Goal: Task Accomplishment & Management: Manage account settings

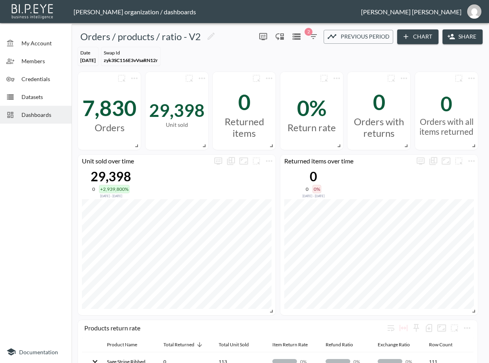
click at [33, 113] on span "Dashboards" at bounding box center [43, 115] width 44 height 8
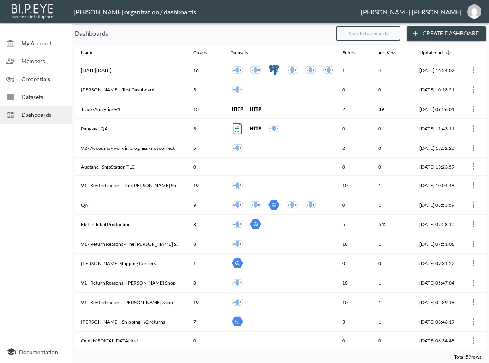
click at [384, 35] on input "text" at bounding box center [368, 33] width 64 height 20
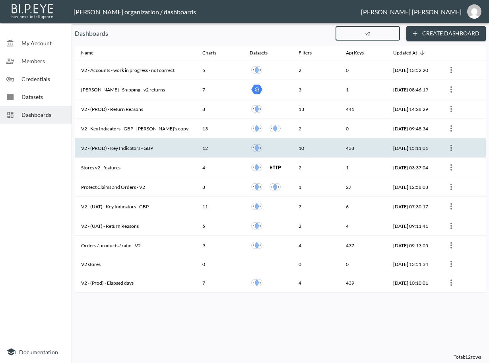
type input "v2"
click at [157, 152] on th "V2 - (PROD) - Key Indicators - GBP" at bounding box center [135, 147] width 121 height 19
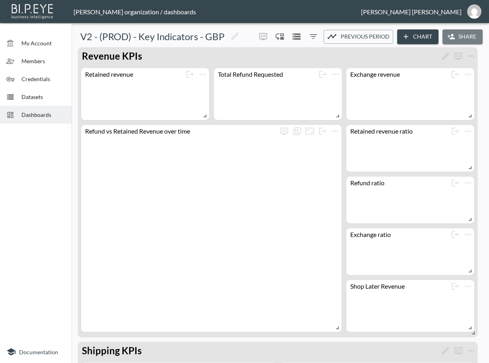
click at [455, 39] on button "Share" at bounding box center [463, 36] width 40 height 15
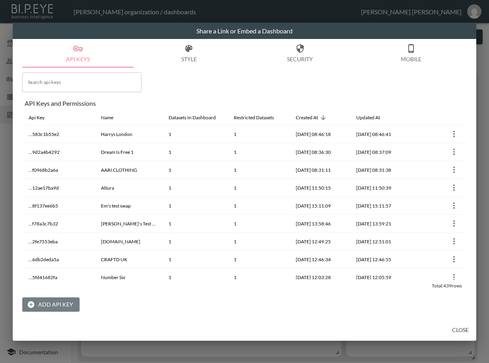
click at [39, 298] on button "Add API Key" at bounding box center [50, 304] width 57 height 15
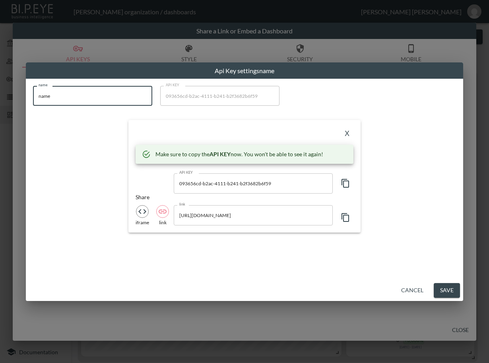
drag, startPoint x: 88, startPoint y: 99, endPoint x: -5, endPoint y: 99, distance: 93.0
click at [0, 99] on html "BI.P.EYE, Interactive Analytics Dashboards - app [PERSON_NAME] organization / d…" at bounding box center [244, 181] width 489 height 363
paste input "bakermillerpink"
type input "bakermillerpink"
click at [345, 184] on icon "button" at bounding box center [346, 184] width 10 height 10
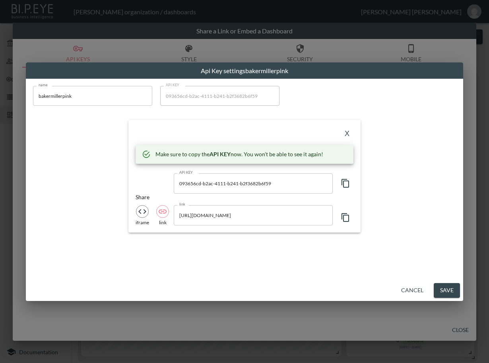
drag, startPoint x: 233, startPoint y: 129, endPoint x: 250, endPoint y: 132, distance: 17.3
click at [233, 129] on div "X" at bounding box center [245, 133] width 218 height 13
click at [350, 131] on button "X" at bounding box center [347, 133] width 13 height 13
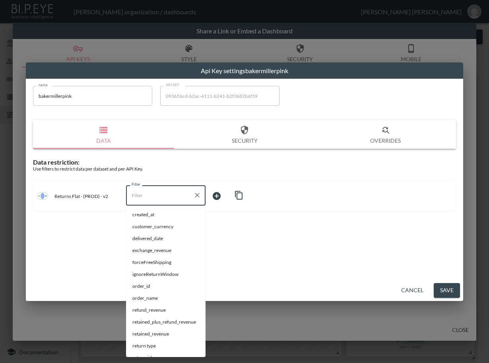
click at [153, 197] on input "Filter" at bounding box center [160, 195] width 60 height 13
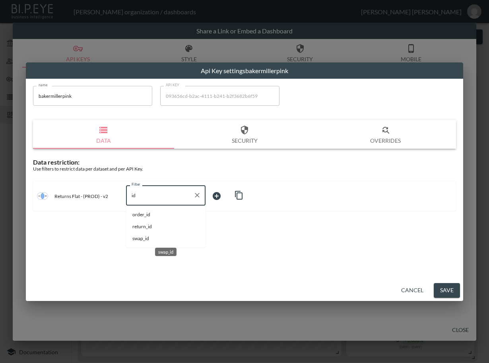
click at [147, 237] on span "swap_id" at bounding box center [165, 238] width 67 height 7
type input "swap_id"
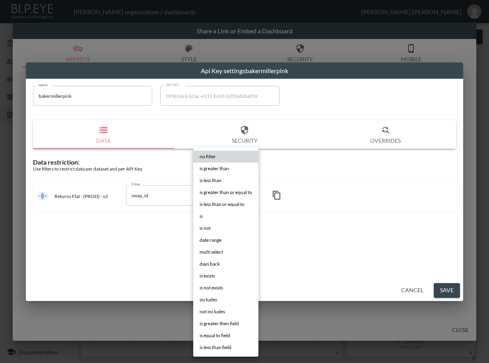
click at [217, 192] on body "BI.P.EYE, Interactive Analytics Dashboards - app [PERSON_NAME] organization / d…" at bounding box center [244, 181] width 489 height 363
click at [228, 216] on li "is" at bounding box center [225, 216] width 65 height 12
type input "is"
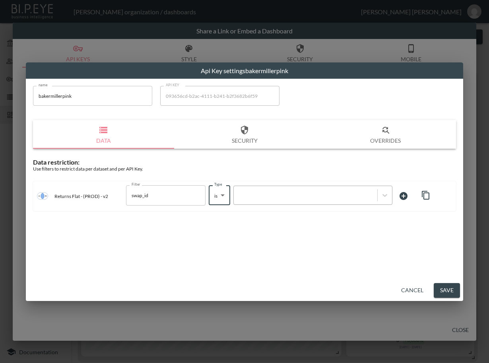
click at [281, 199] on div at bounding box center [306, 196] width 136 height 8
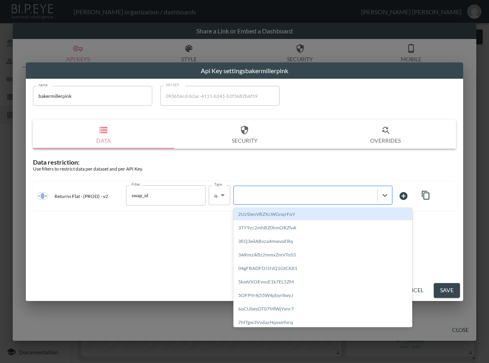
paste input "OFvBEbLu4PN1TGd88zZE"
type input "OFvBEbLu4PN1TGd88zZE"
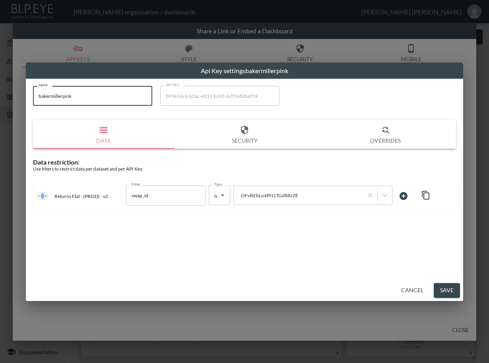
drag, startPoint x: 83, startPoint y: 90, endPoint x: 30, endPoint y: 98, distance: 53.5
click at [31, 97] on div "name bakermillerpink name API KEY 093656cd-b2ac-4111-b241-b2f3682b6f59 API KEY …" at bounding box center [244, 148] width 433 height 135
click at [446, 291] on button "Save" at bounding box center [447, 290] width 26 height 15
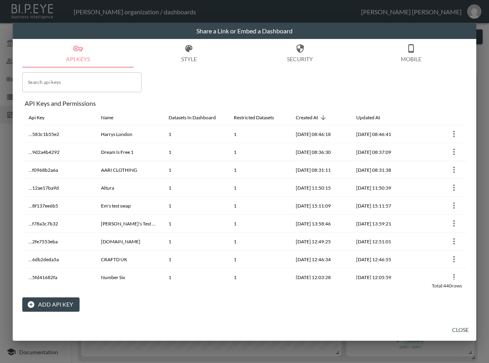
click at [458, 330] on button "Close" at bounding box center [460, 330] width 25 height 15
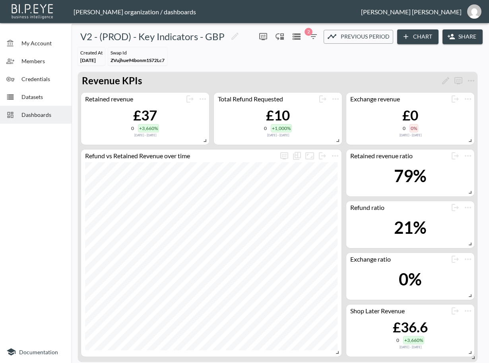
click at [38, 113] on span "Dashboards" at bounding box center [43, 115] width 44 height 8
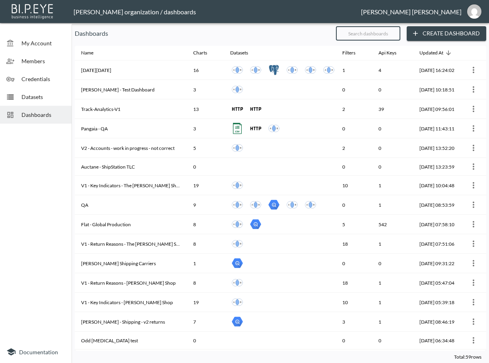
click at [381, 38] on input "text" at bounding box center [368, 33] width 64 height 20
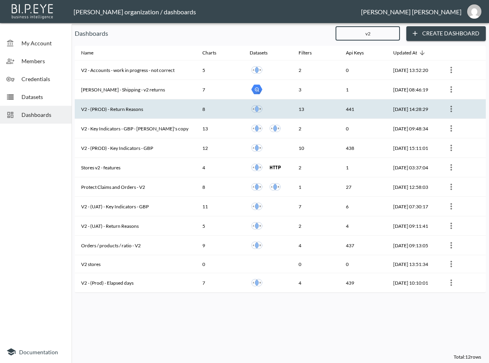
type input "v2"
click at [164, 110] on th "V2 - (PROD) - Return Reasons" at bounding box center [135, 108] width 121 height 19
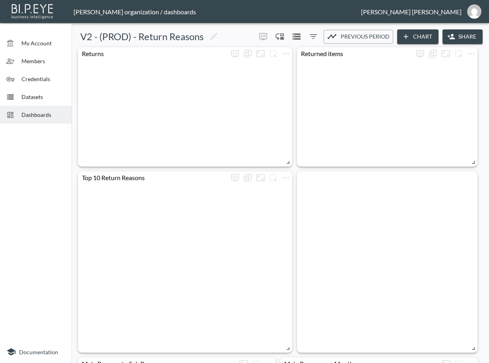
click at [454, 34] on button "Share" at bounding box center [463, 36] width 40 height 15
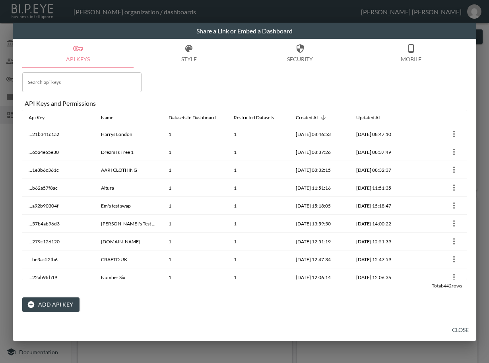
click at [54, 303] on button "Add API Key" at bounding box center [50, 304] width 57 height 15
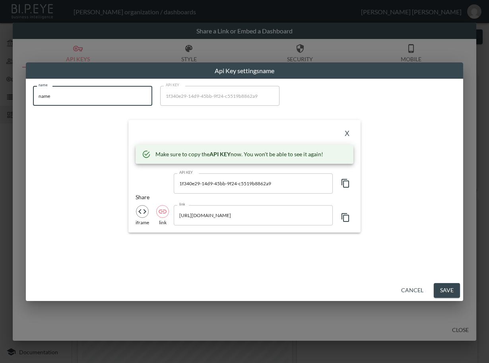
drag, startPoint x: 94, startPoint y: 96, endPoint x: 0, endPoint y: 98, distance: 94.7
click at [0, 98] on html "BI.P.EYE, Interactive Analytics Dashboards - app [PERSON_NAME] organization / d…" at bounding box center [244, 181] width 489 height 363
paste input "bakermillerpink"
type input "bakermillerpink"
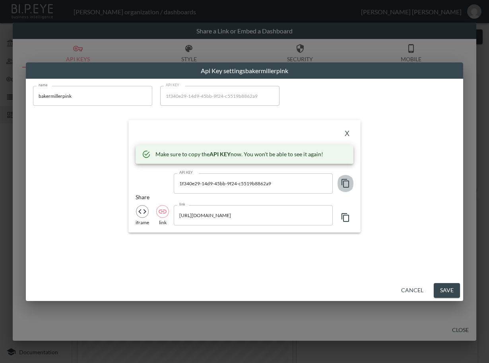
click at [346, 183] on icon "button" at bounding box center [346, 184] width 10 height 10
click at [237, 131] on div "X" at bounding box center [245, 133] width 218 height 13
click at [343, 130] on button "X" at bounding box center [347, 133] width 13 height 13
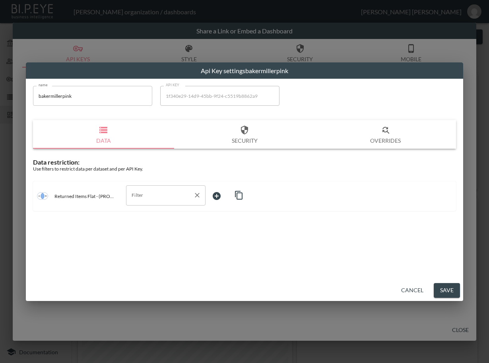
click at [134, 194] on input "Filter" at bounding box center [160, 195] width 60 height 13
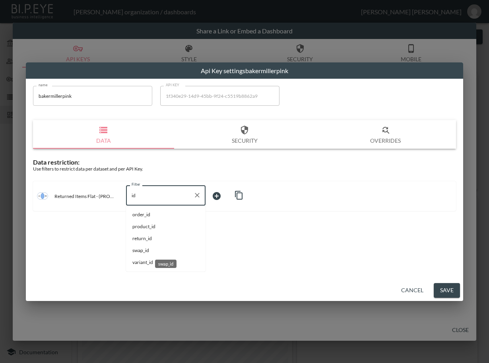
click at [142, 247] on span "swap_id" at bounding box center [165, 250] width 67 height 7
type input "swap_id"
click at [225, 195] on body "BI.P.EYE, Interactive Analytics Dashboards - app [PERSON_NAME] organization / d…" at bounding box center [244, 181] width 489 height 363
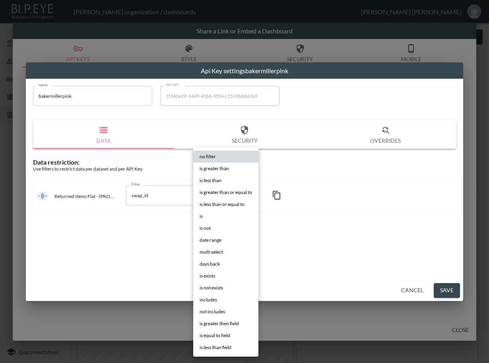
click at [220, 219] on li "is" at bounding box center [225, 216] width 65 height 12
type input "is"
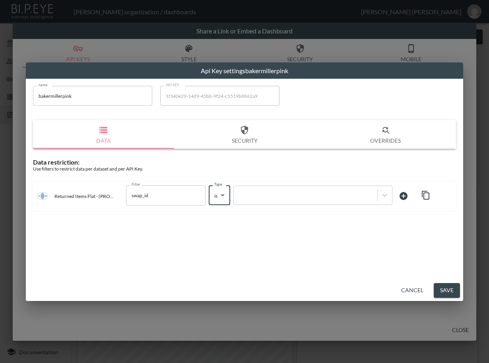
click at [271, 197] on div at bounding box center [306, 196] width 136 height 8
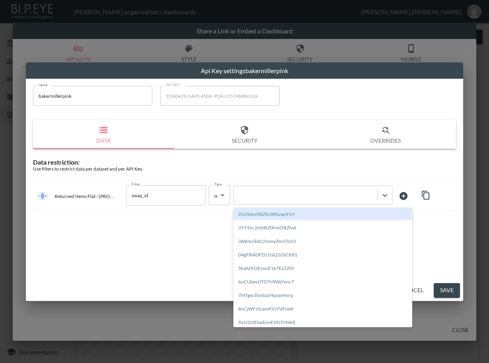
paste input "OFvBEbLu4PN1TGd88zZE"
type input "OFvBEbLu4PN1TGd88zZE"
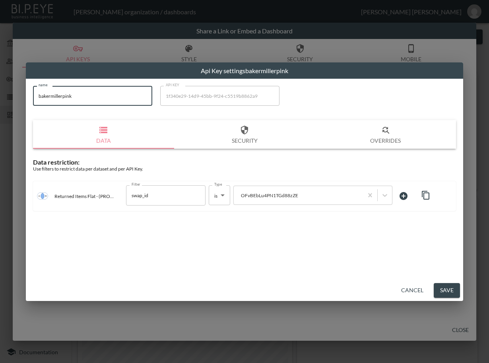
drag, startPoint x: 106, startPoint y: 98, endPoint x: 4, endPoint y: 98, distance: 101.8
click at [4, 98] on div "Api Key settings bakermillerpink name bakermillerpink name API KEY 1f340e29-14d…" at bounding box center [244, 181] width 489 height 363
click at [453, 294] on button "Save" at bounding box center [447, 290] width 26 height 15
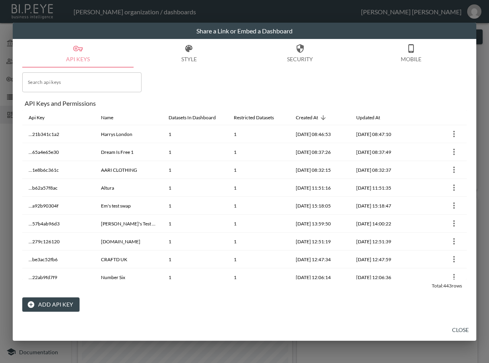
click at [468, 329] on button "Close" at bounding box center [460, 330] width 25 height 15
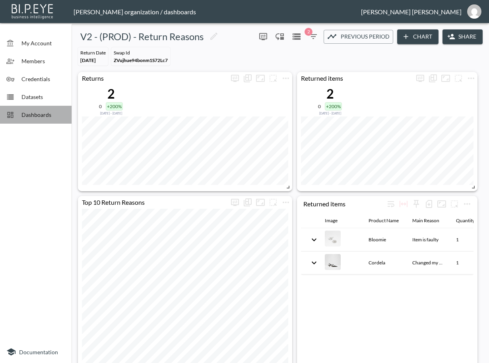
click at [43, 113] on span "Dashboards" at bounding box center [43, 115] width 44 height 8
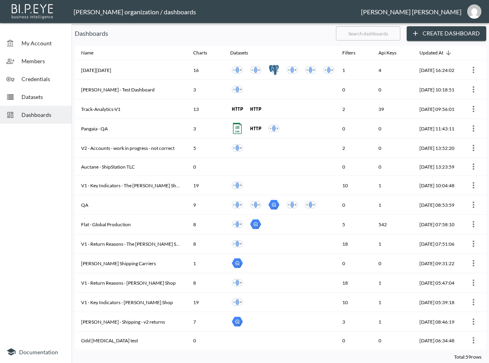
click at [375, 40] on input "text" at bounding box center [368, 33] width 64 height 20
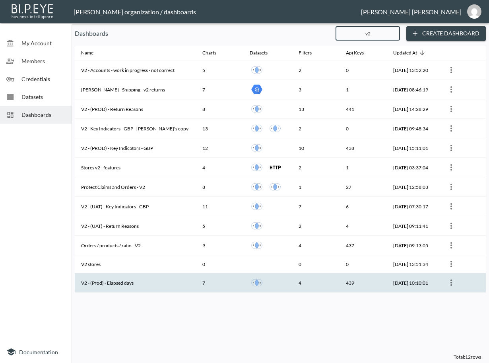
type input "v2"
click at [126, 282] on th "V2 - (Prod) - Elapsed days" at bounding box center [135, 282] width 121 height 19
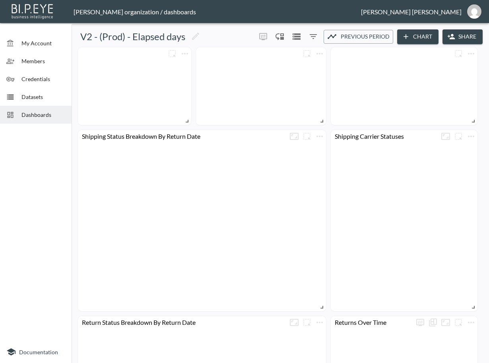
click at [458, 35] on button "Share" at bounding box center [463, 36] width 40 height 15
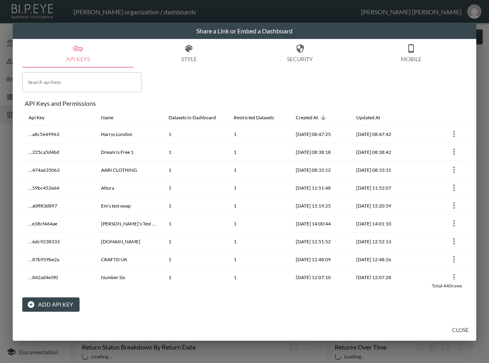
click at [51, 305] on button "Add API Key" at bounding box center [50, 304] width 57 height 15
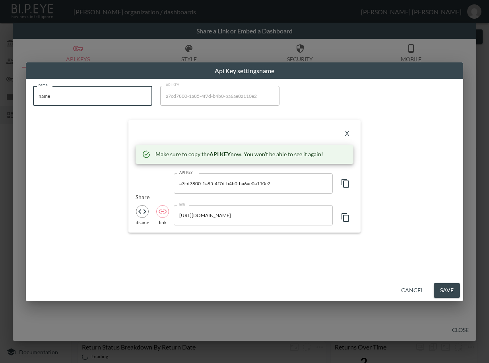
drag, startPoint x: 90, startPoint y: 97, endPoint x: 30, endPoint y: 93, distance: 59.8
click at [30, 93] on div "name name name API KEY a7cd7800-1a85-4f7d-b4b0-ba6ae0a110e2 API KEY X Make sure…" at bounding box center [244, 159] width 433 height 156
paste input "bakermillerpink"
type input "bakermillerpink"
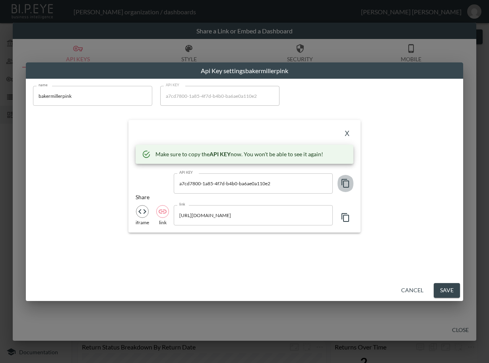
click at [345, 179] on icon "button" at bounding box center [346, 184] width 10 height 10
click at [230, 127] on div "X Make sure to copy the API KEY now. You won't be able to see it again! API KEY…" at bounding box center [244, 176] width 232 height 112
click at [348, 134] on button "X" at bounding box center [347, 133] width 13 height 13
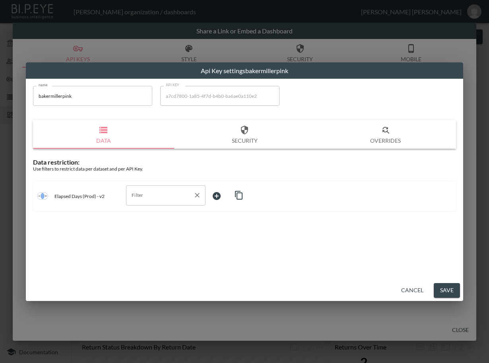
click at [152, 200] on input "Filter" at bounding box center [160, 195] width 60 height 13
click at [148, 225] on span "swap_id" at bounding box center [165, 226] width 67 height 7
type input "swap_id"
click at [216, 196] on body "BI.P.EYE, Interactive Analytics Dashboards - app [PERSON_NAME] organization / d…" at bounding box center [244, 181] width 489 height 363
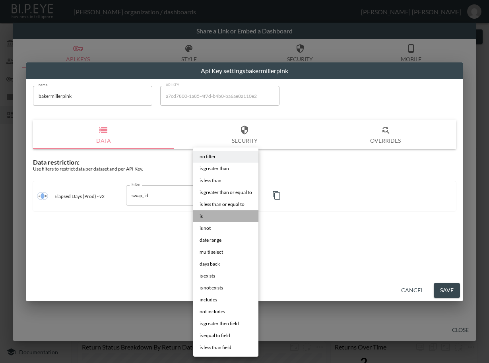
click at [216, 212] on li "is" at bounding box center [225, 216] width 65 height 12
type input "is"
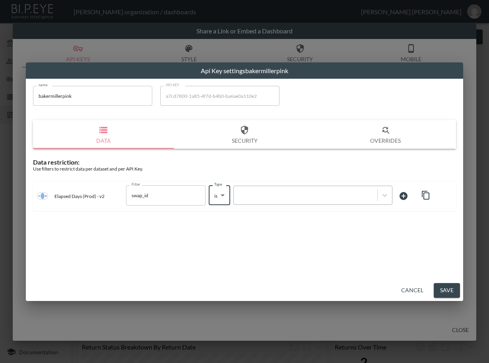
click at [284, 195] on div at bounding box center [306, 196] width 136 height 8
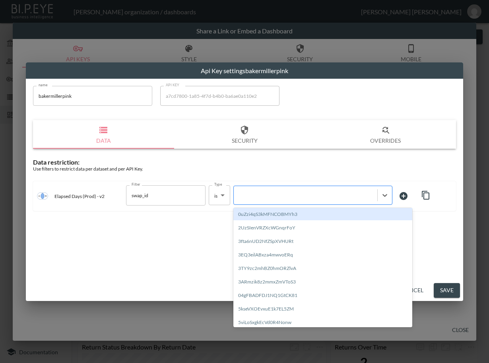
paste input "OFvBEbLu4PN1TGd88zZE"
type input "OFvBEbLu4PN1TGd88zZE"
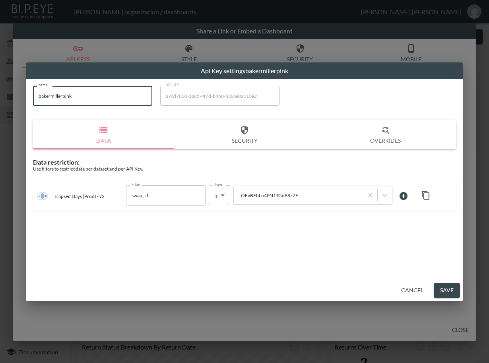
drag, startPoint x: 106, startPoint y: 101, endPoint x: -5, endPoint y: 104, distance: 111.0
click at [0, 104] on html "BI.P.EYE, Interactive Analytics Dashboards - app [PERSON_NAME] organization / d…" at bounding box center [244, 181] width 489 height 363
click at [441, 291] on button "Save" at bounding box center [447, 290] width 26 height 15
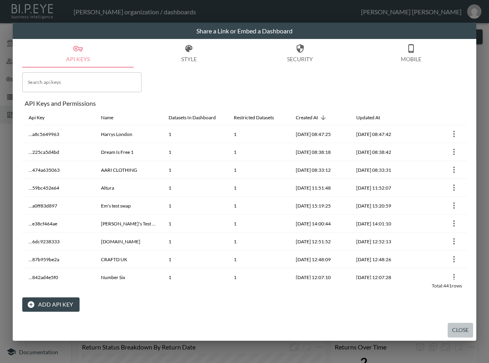
click at [457, 330] on button "Close" at bounding box center [460, 330] width 25 height 15
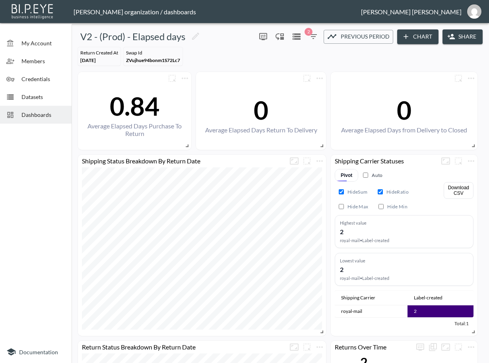
drag, startPoint x: 43, startPoint y: 113, endPoint x: 59, endPoint y: 109, distance: 16.7
click at [43, 112] on span "Dashboards" at bounding box center [43, 115] width 44 height 8
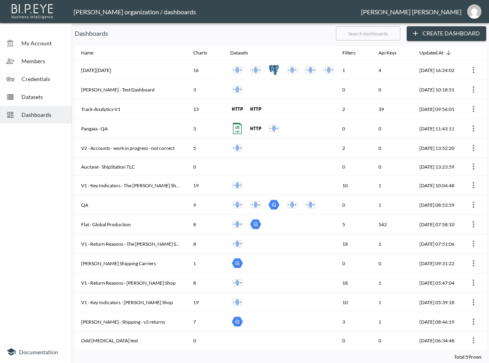
click at [370, 33] on input "text" at bounding box center [368, 33] width 64 height 20
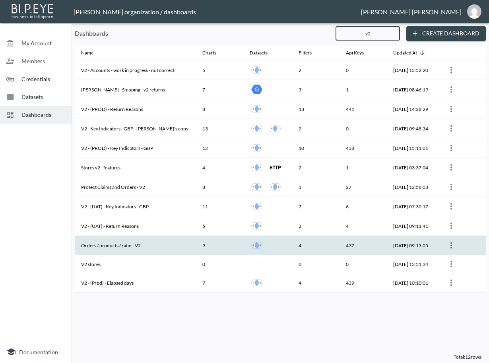
type input "v2"
click at [147, 240] on th "Orders / products / ratio - V2" at bounding box center [135, 245] width 121 height 19
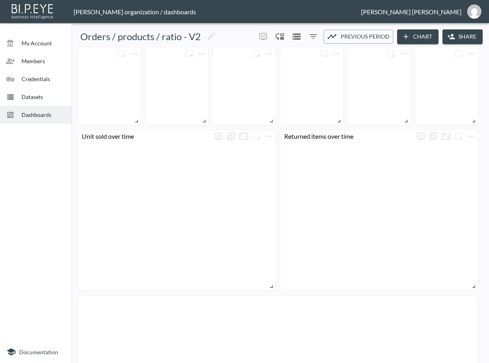
click at [461, 37] on button "Share" at bounding box center [463, 36] width 40 height 15
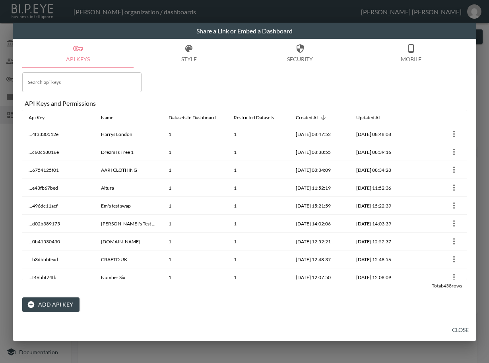
click at [50, 304] on button "Add API Key" at bounding box center [50, 304] width 57 height 15
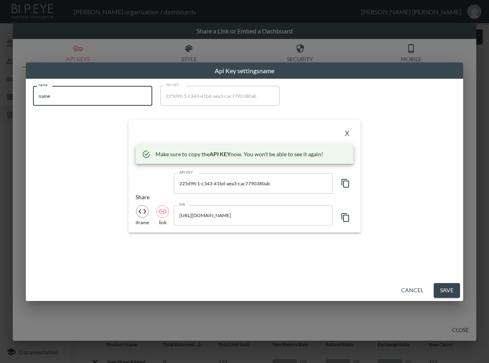
drag, startPoint x: -5, startPoint y: 91, endPoint x: -5, endPoint y: 97, distance: 6.0
click at [0, 97] on html "BI.P.EYE, Interactive Analytics Dashboards - app [PERSON_NAME] organization / d…" at bounding box center [244, 181] width 489 height 363
paste input "bakermillerpink"
type input "bakermillerpink"
click at [343, 182] on icon "button" at bounding box center [346, 183] width 8 height 9
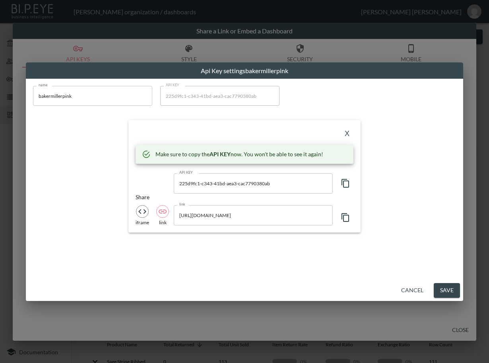
click at [239, 132] on div "X" at bounding box center [245, 133] width 218 height 13
click at [345, 131] on button "X" at bounding box center [347, 133] width 13 height 13
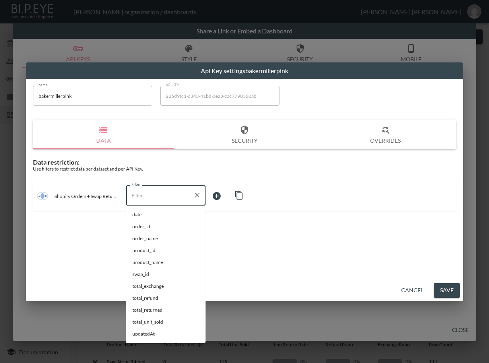
click at [171, 192] on input "Filter" at bounding box center [160, 195] width 60 height 13
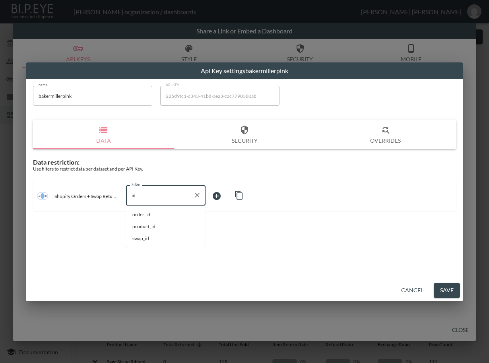
click at [140, 240] on span "swap_id" at bounding box center [165, 238] width 67 height 7
type input "swap_id"
click at [220, 198] on body "BI.P.EYE, Interactive Analytics Dashboards - app [PERSON_NAME] organization / d…" at bounding box center [244, 181] width 489 height 363
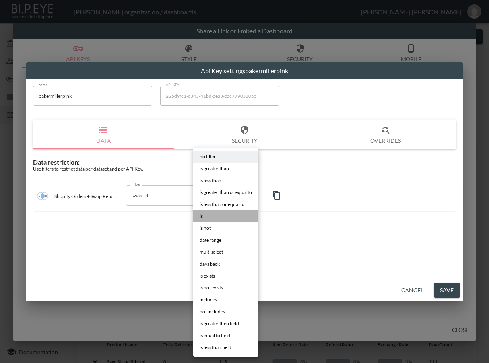
click at [218, 212] on li "is" at bounding box center [225, 216] width 65 height 12
type input "is"
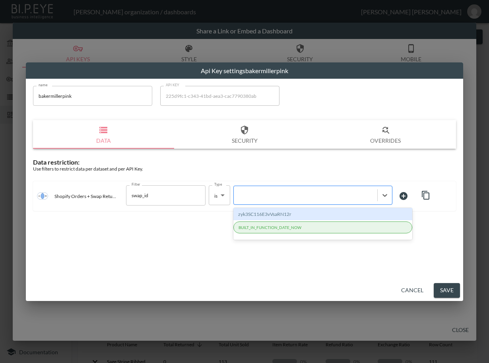
click at [298, 200] on div at bounding box center [306, 195] width 144 height 11
paste input "OFvBEbLu4PN1TGd88zZE"
type input "OFvBEbLu4PN1TGd88zZE"
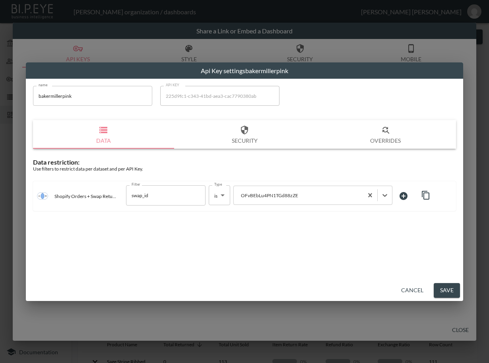
click at [446, 289] on button "Save" at bounding box center [447, 290] width 26 height 15
